Goal: Task Accomplishment & Management: Complete application form

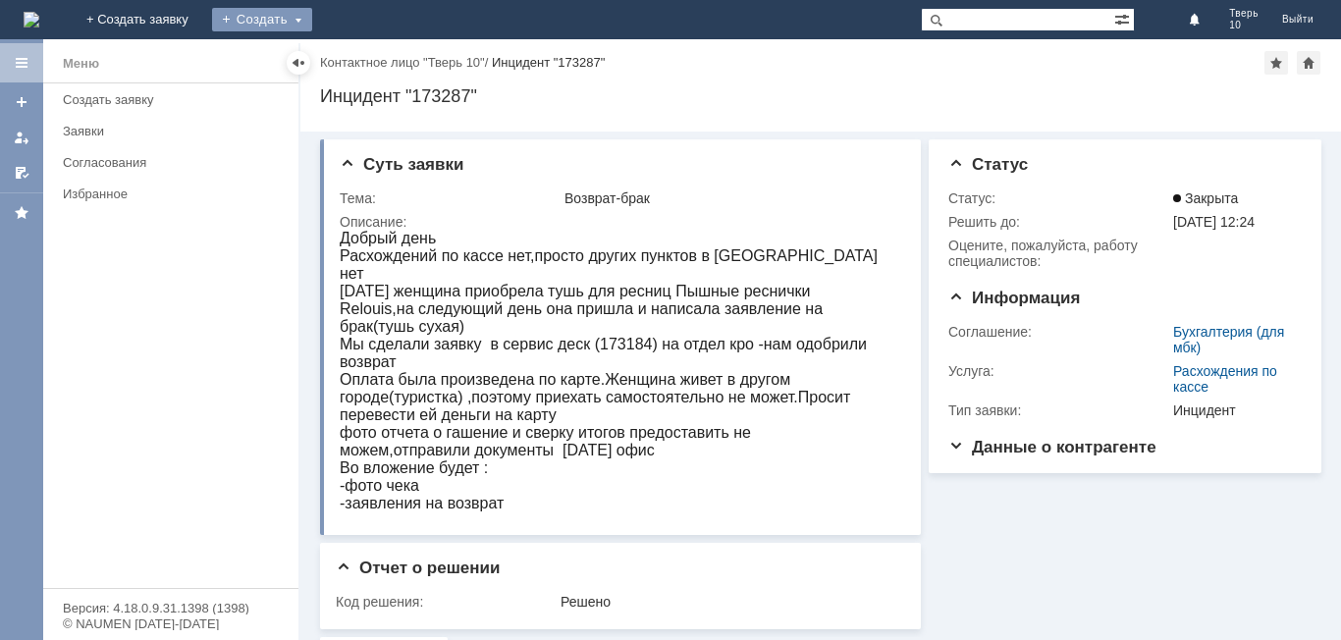
click at [312, 10] on div "Создать" at bounding box center [262, 20] width 100 height 24
click at [365, 53] on link "Заявка" at bounding box center [290, 59] width 149 height 24
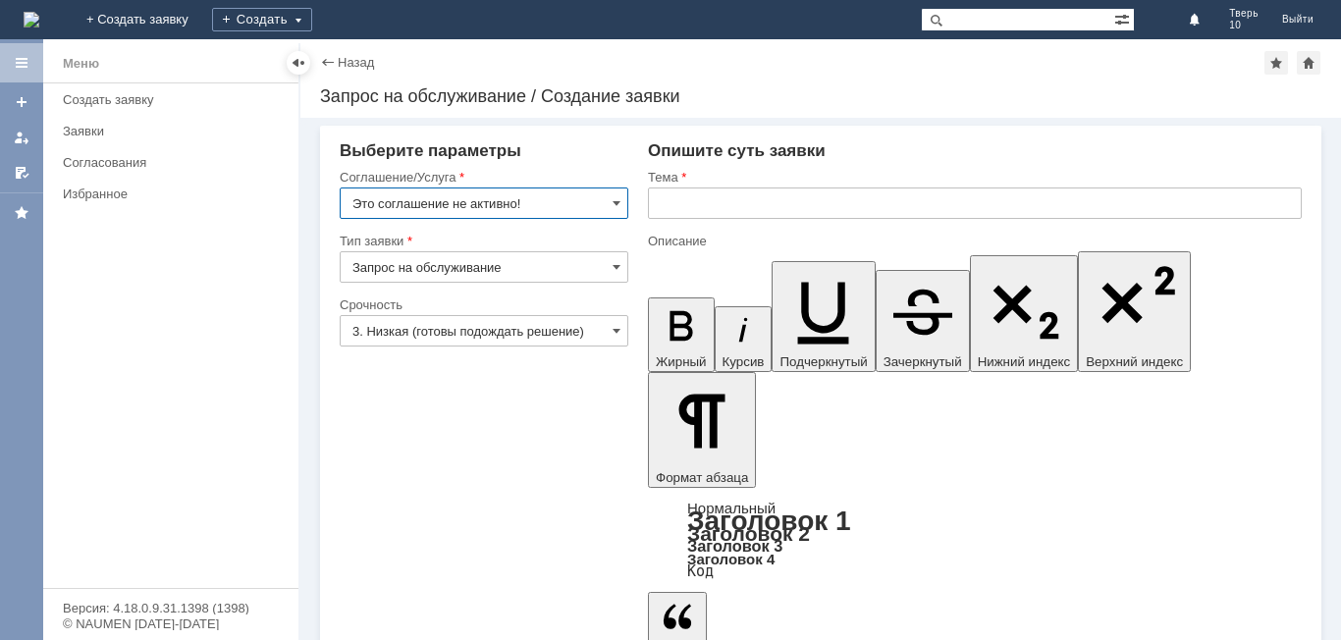
click at [589, 202] on input "Это соглашение не активно!" at bounding box center [484, 202] width 289 height 31
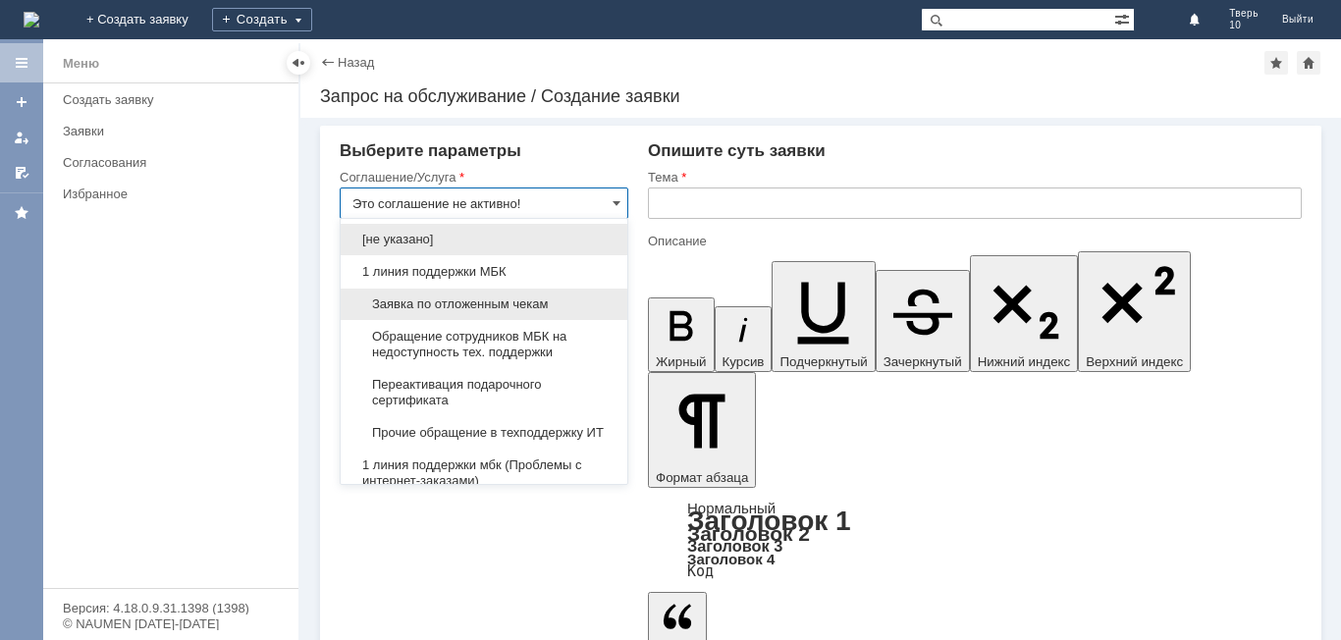
click at [449, 297] on span "Заявка по отложенным чекам" at bounding box center [483, 304] width 263 height 16
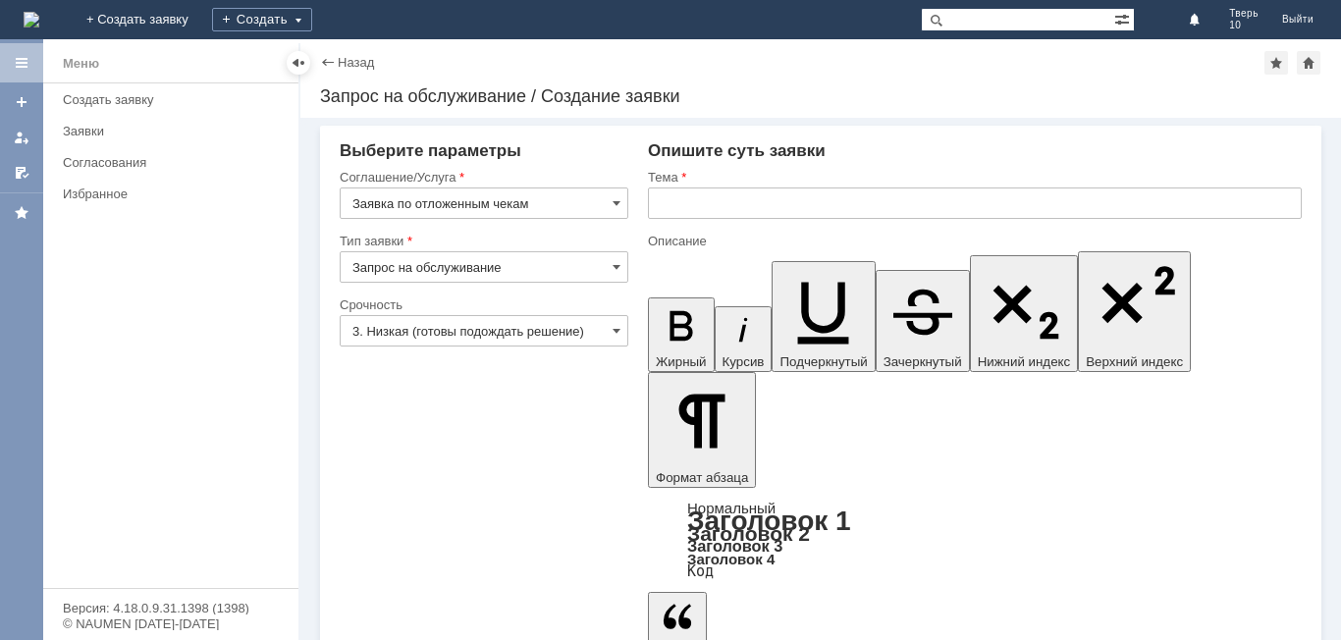
type input "Заявка по отложенным чекам"
click at [660, 210] on input "text" at bounding box center [975, 202] width 654 height 31
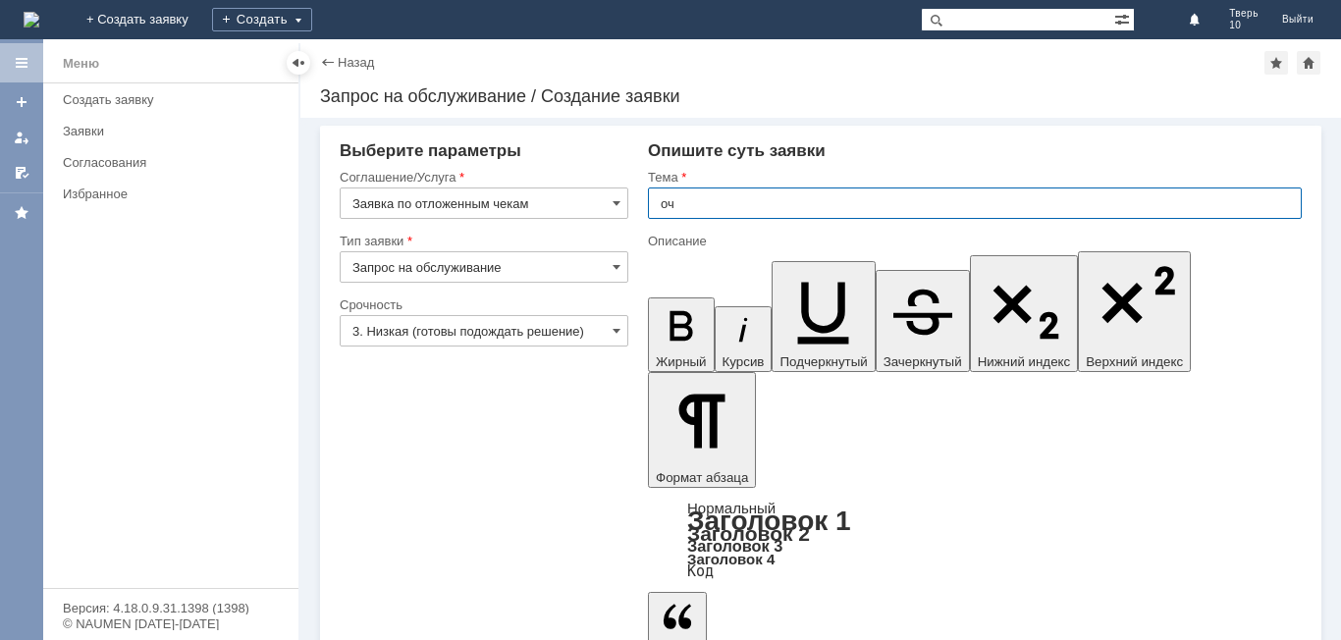
type input "оч"
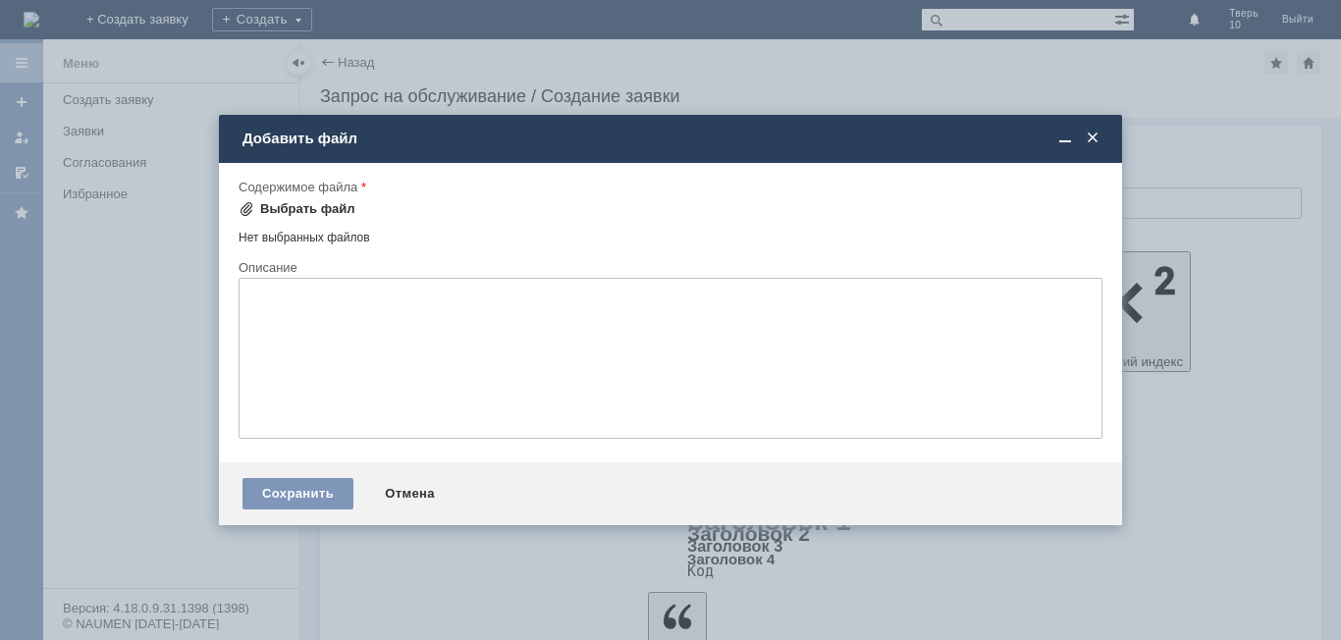
click at [324, 211] on div "Выбрать файл" at bounding box center [307, 209] width 95 height 16
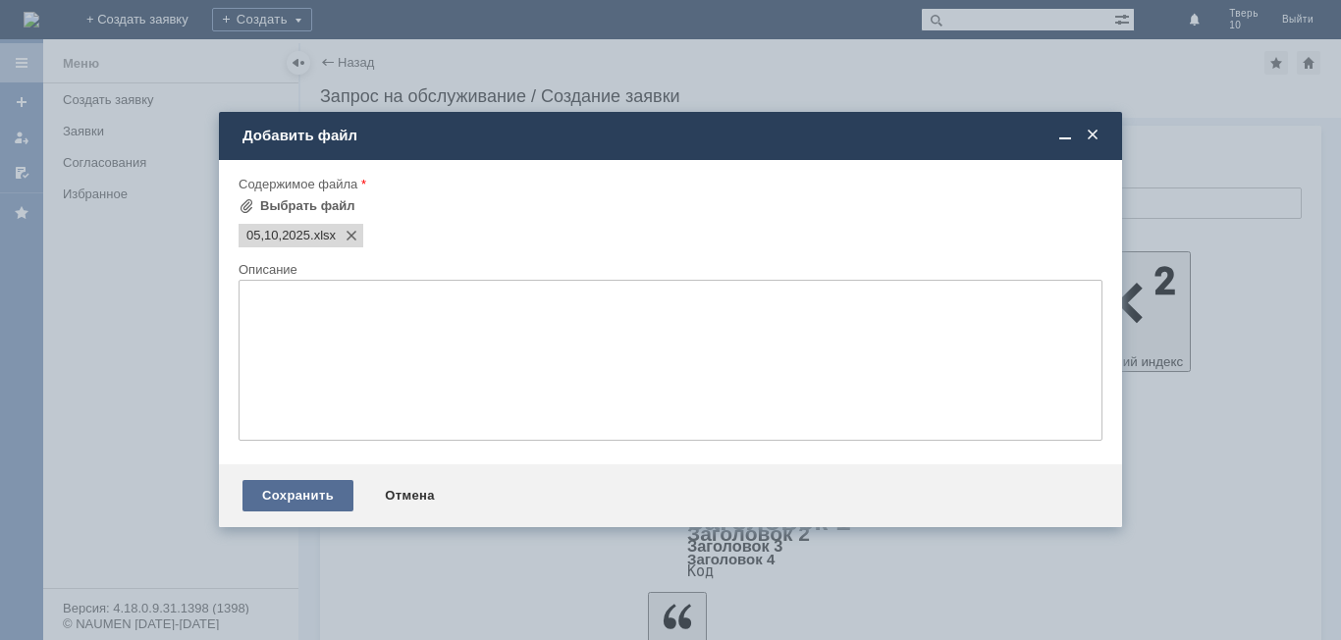
click at [307, 498] on div "Сохранить" at bounding box center [297, 495] width 111 height 31
